Goal: Task Accomplishment & Management: Use online tool/utility

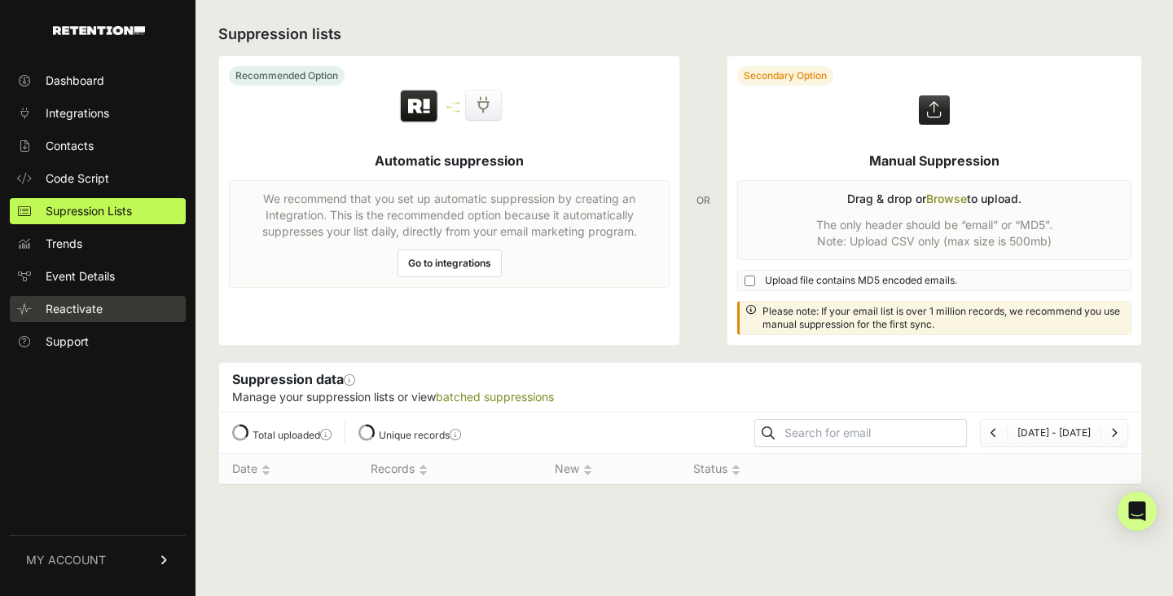
click at [89, 310] on span "Reactivate" at bounding box center [74, 309] width 57 height 16
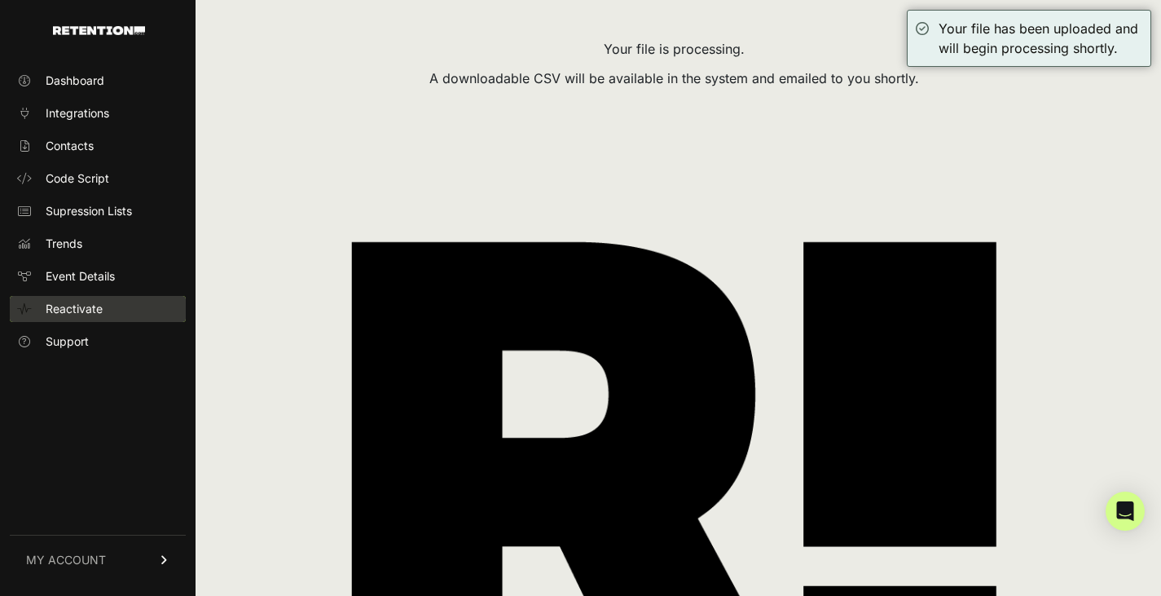
click at [46, 308] on span "Reactivate" at bounding box center [74, 309] width 57 height 16
